Goal: Information Seeking & Learning: Learn about a topic

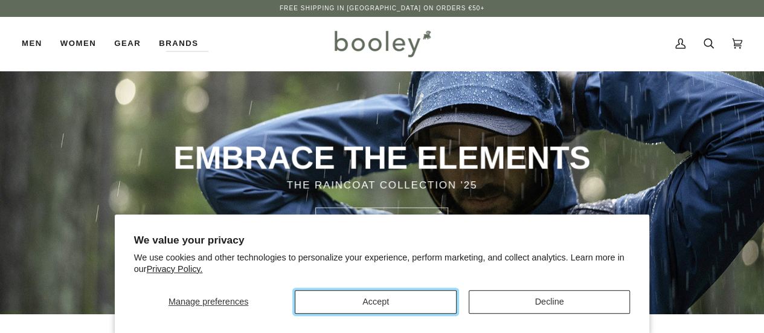
click at [394, 295] on button "Accept" at bounding box center [375, 302] width 161 height 24
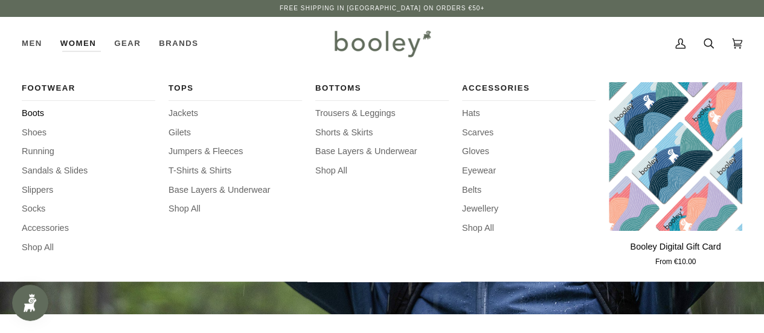
click at [25, 117] on span "Boots" at bounding box center [89, 113] width 134 height 13
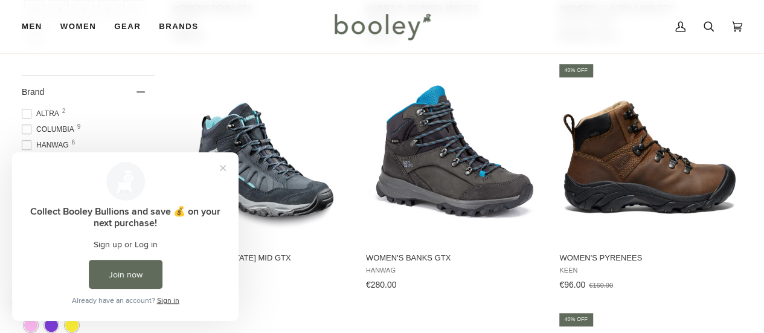
scroll to position [423, 0]
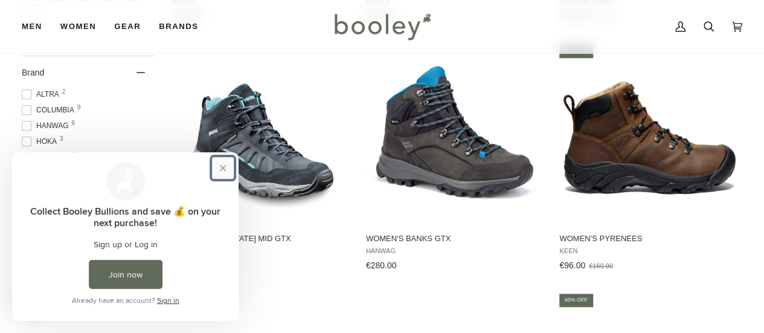
click at [226, 168] on button "Close prompt" at bounding box center [223, 168] width 22 height 22
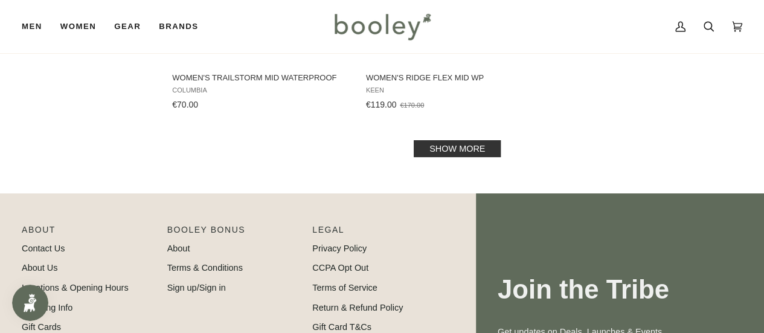
scroll to position [1812, 0]
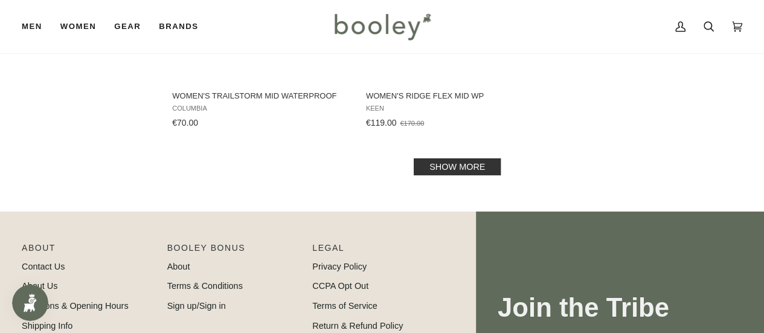
click at [450, 172] on link "Show more" at bounding box center [457, 166] width 87 height 17
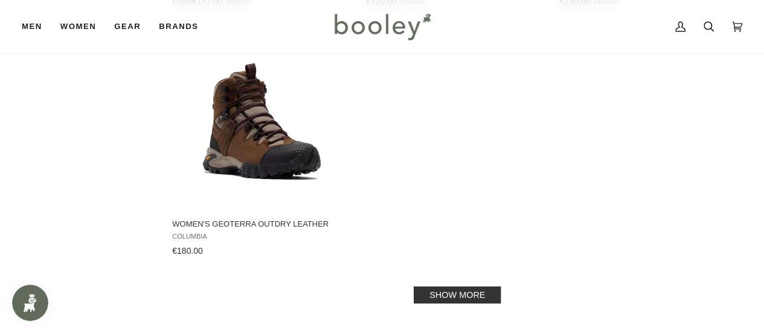
scroll to position [3564, 0]
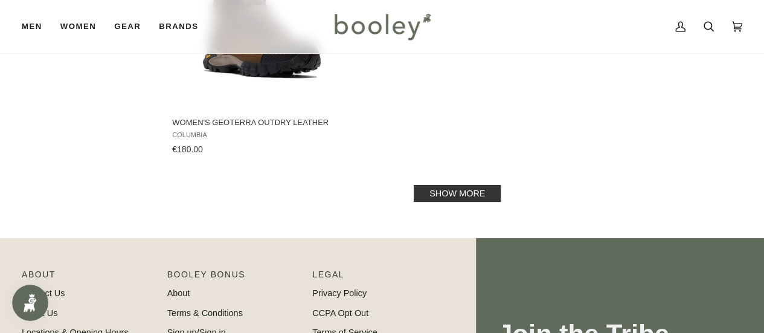
click at [462, 185] on link "Show more" at bounding box center [457, 193] width 87 height 17
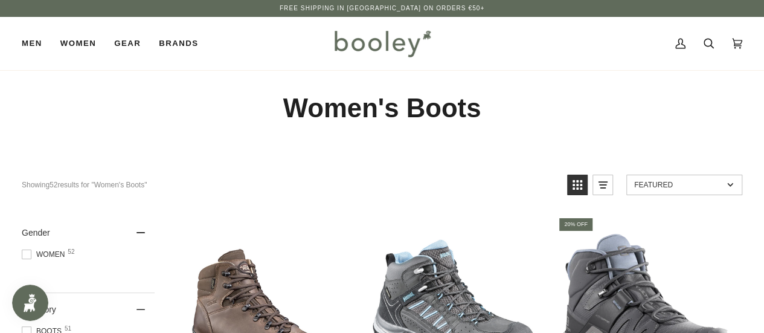
click at [377, 43] on img at bounding box center [382, 43] width 106 height 35
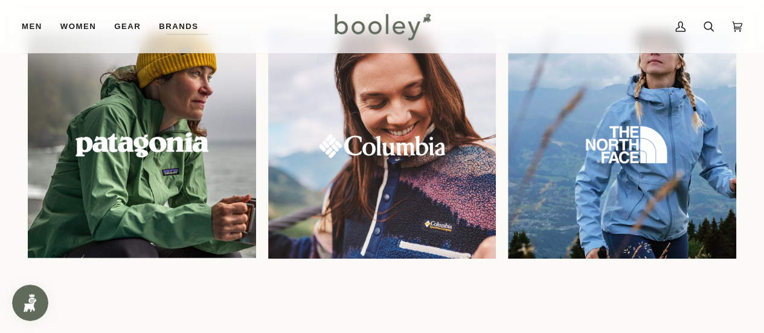
scroll to position [967, 0]
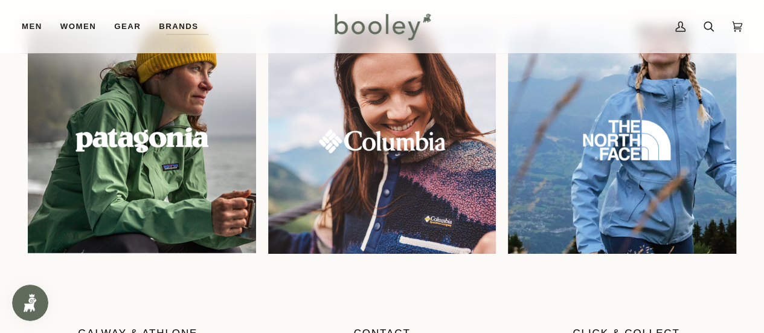
click at [609, 140] on img at bounding box center [622, 140] width 246 height 246
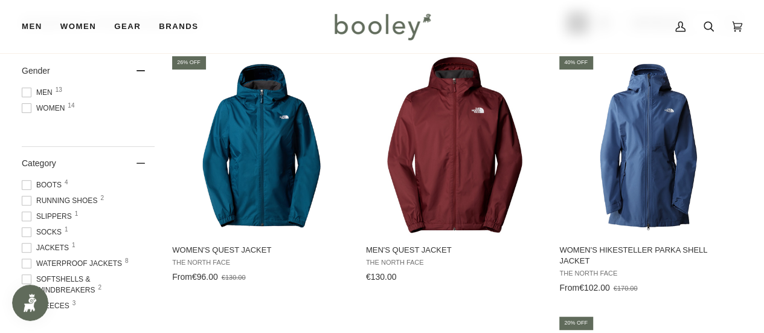
scroll to position [181, 0]
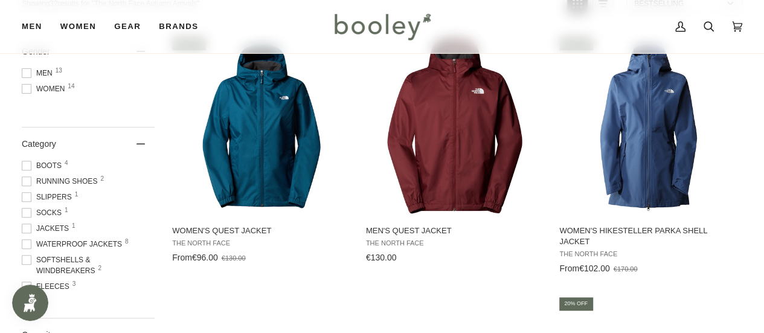
click at [38, 140] on span "Category" at bounding box center [39, 144] width 34 height 10
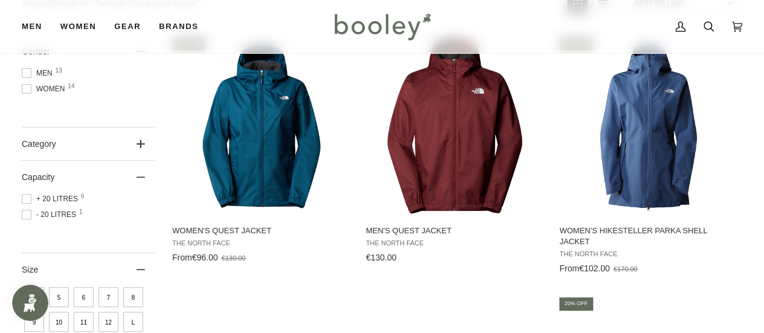
click at [38, 140] on span "Category" at bounding box center [39, 144] width 34 height 10
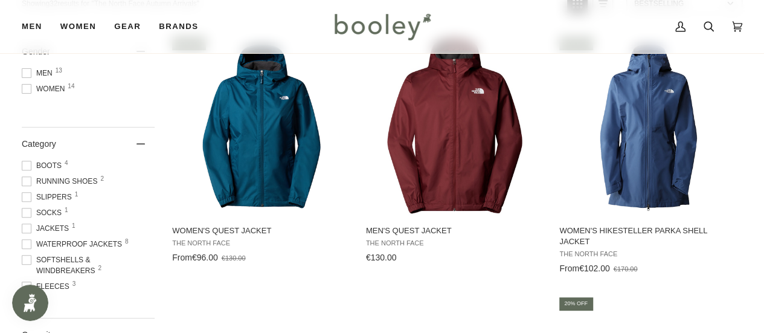
click at [24, 164] on span at bounding box center [27, 166] width 10 height 10
